Goal: Information Seeking & Learning: Learn about a topic

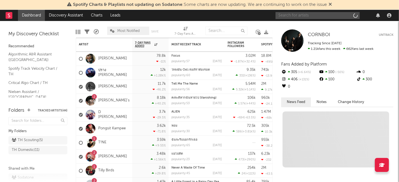
click at [289, 12] on input "text" at bounding box center [317, 15] width 84 height 7
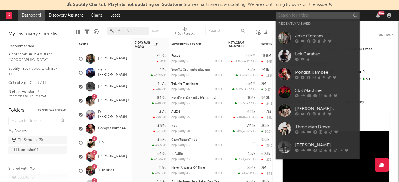
paste input "[URL][DOMAIN_NAME]"
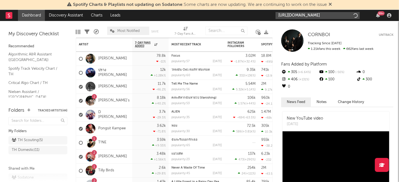
type input "[URL][DOMAIN_NAME]"
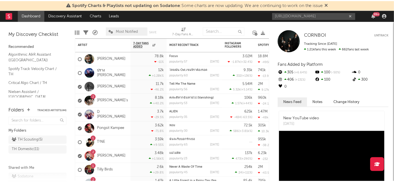
scroll to position [0, 0]
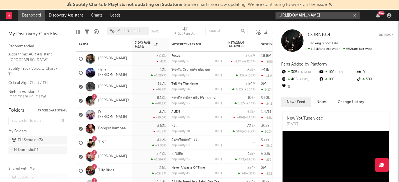
drag, startPoint x: 294, startPoint y: 17, endPoint x: 301, endPoint y: 18, distance: 7.1
click at [294, 16] on input "[URL][DOMAIN_NAME]" at bounding box center [317, 15] width 84 height 7
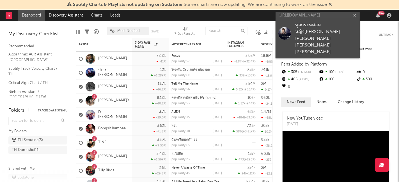
click at [316, 25] on div "ทูลกระหม่อมหญิง[PERSON_NAME][PERSON_NAME] [PERSON_NAME][PERSON_NAME]" at bounding box center [326, 39] width 62 height 34
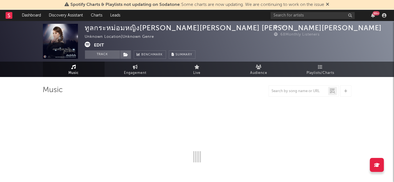
select select "1w"
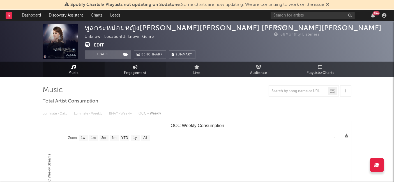
click at [140, 74] on span "Engagement" at bounding box center [135, 73] width 22 height 7
select select "1w"
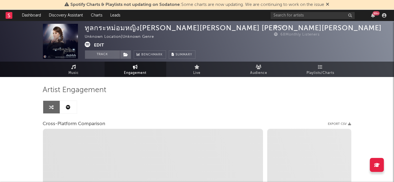
select select "1m"
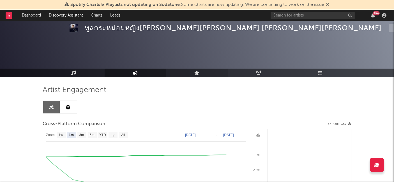
scroll to position [125, 0]
